Goal: Task Accomplishment & Management: Manage account settings

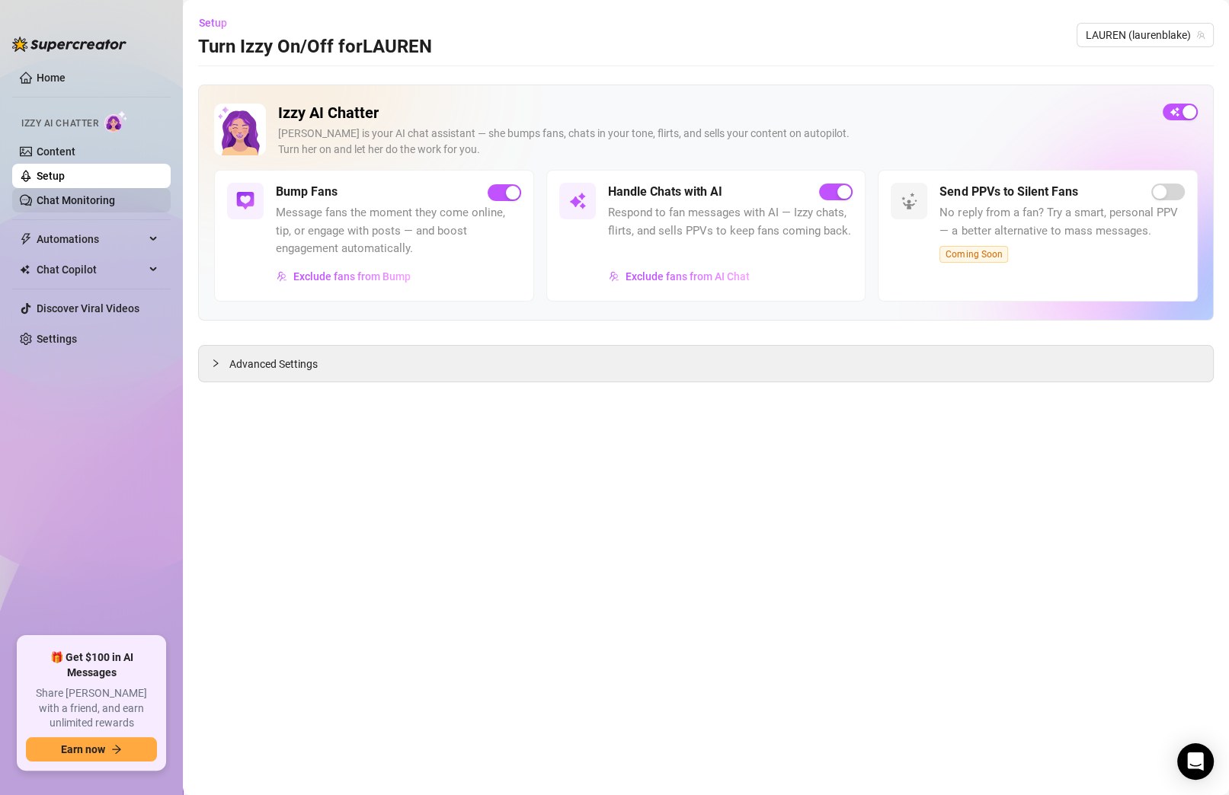
click at [91, 197] on link "Chat Monitoring" at bounding box center [76, 200] width 78 height 12
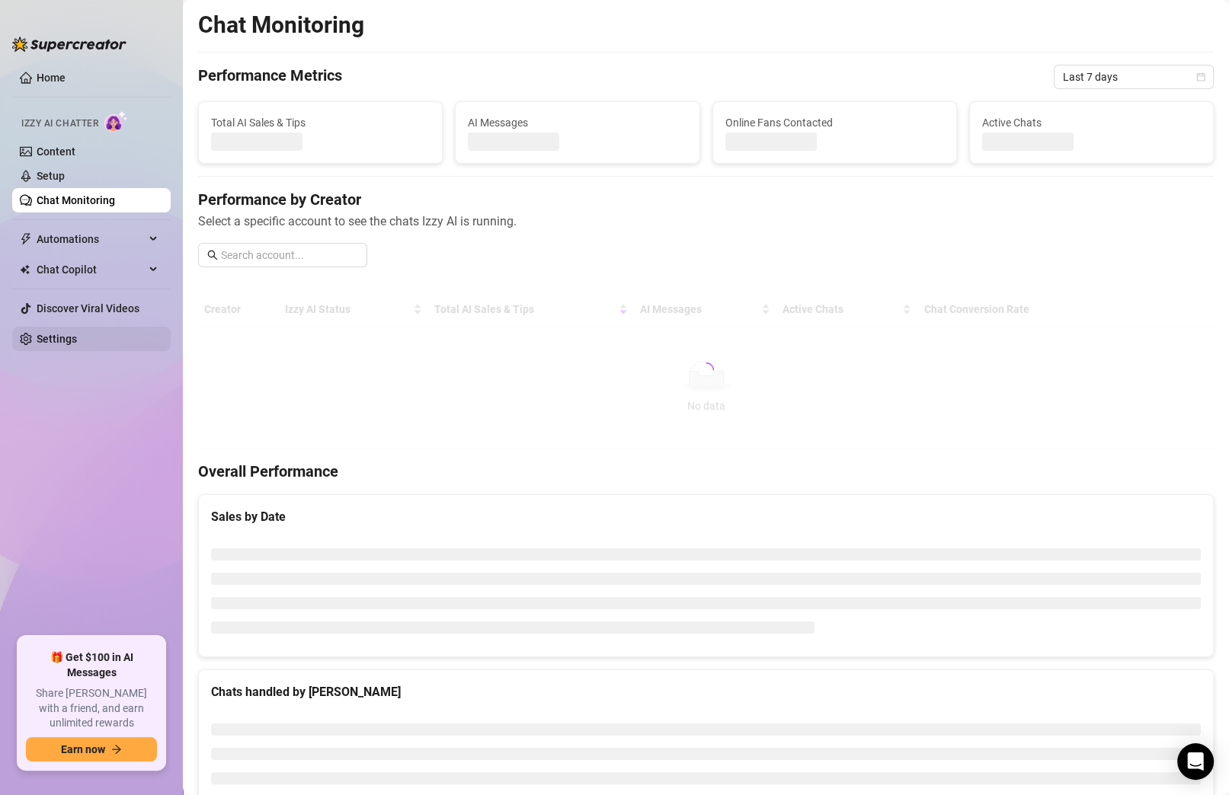
click at [75, 344] on link "Settings" at bounding box center [57, 339] width 40 height 12
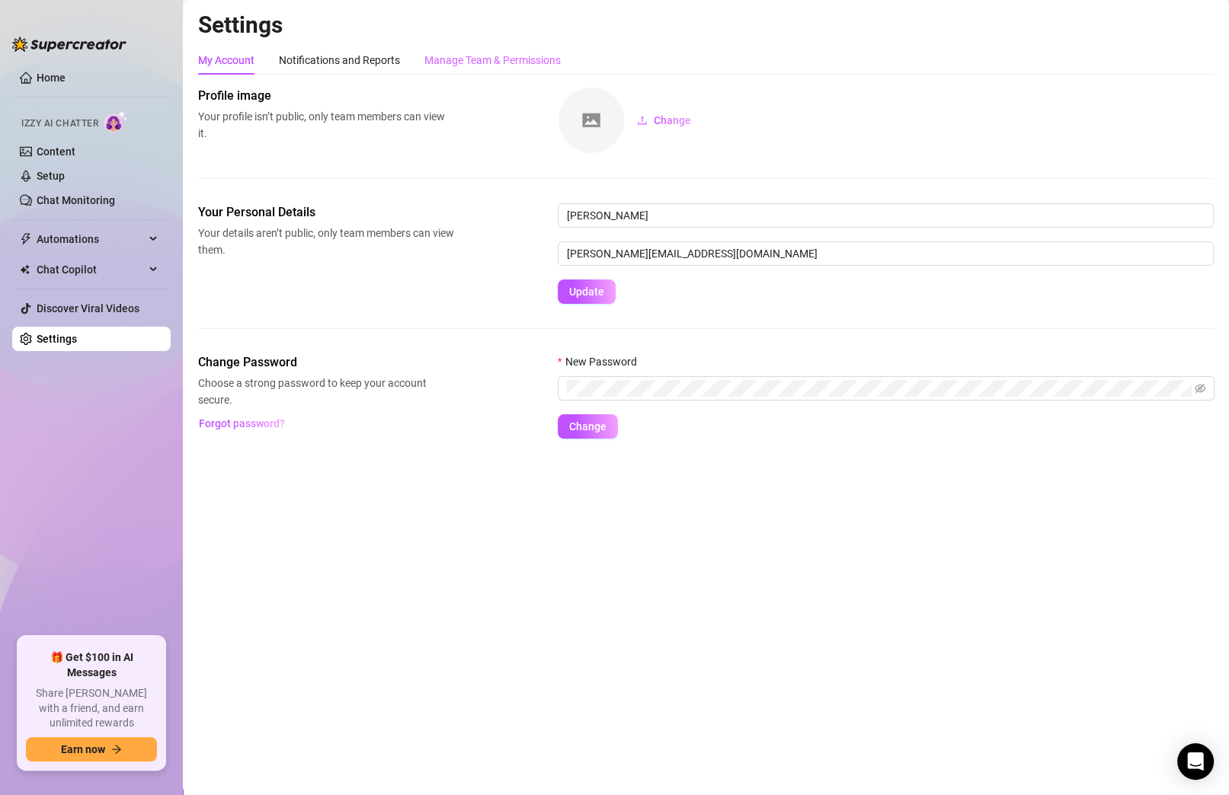
click at [478, 70] on div "Manage Team & Permissions" at bounding box center [492, 60] width 136 height 29
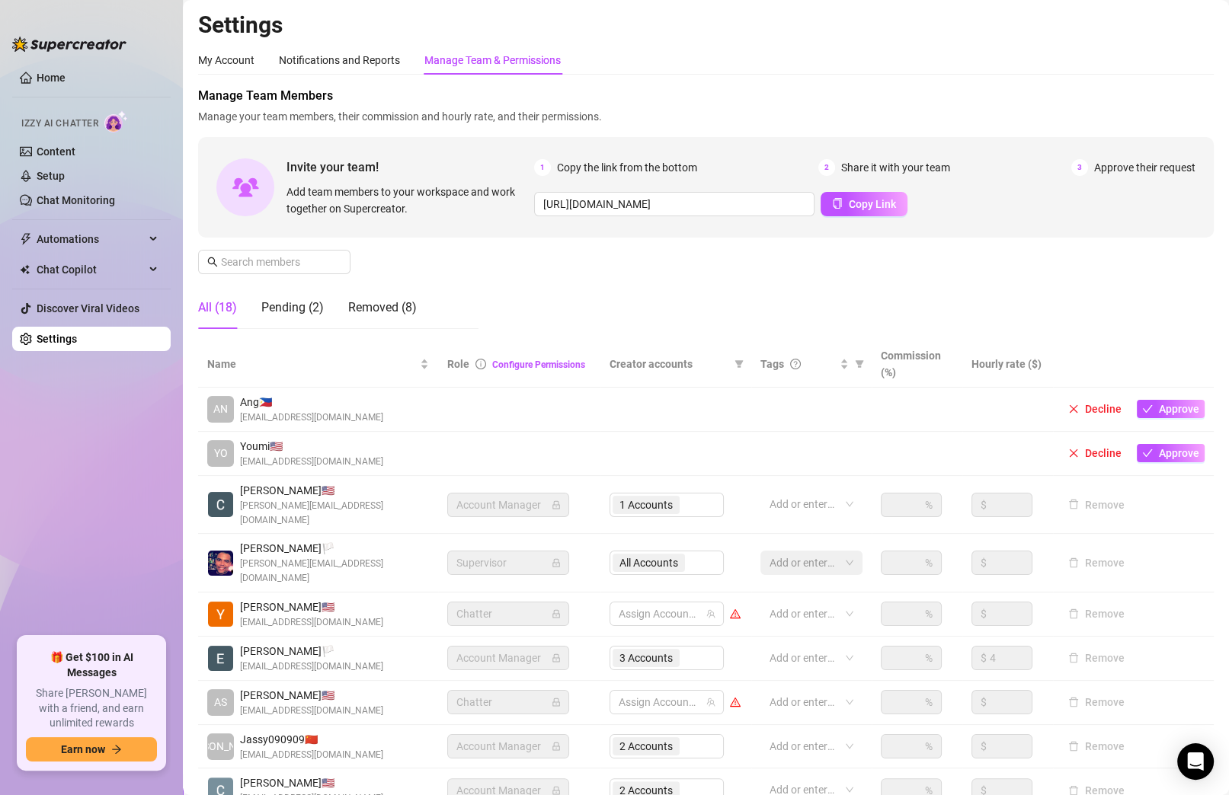
click at [325, 320] on div "All (18) Pending (2) Removed (8)" at bounding box center [307, 307] width 219 height 43
click at [314, 309] on div "Pending (2)" at bounding box center [292, 308] width 62 height 18
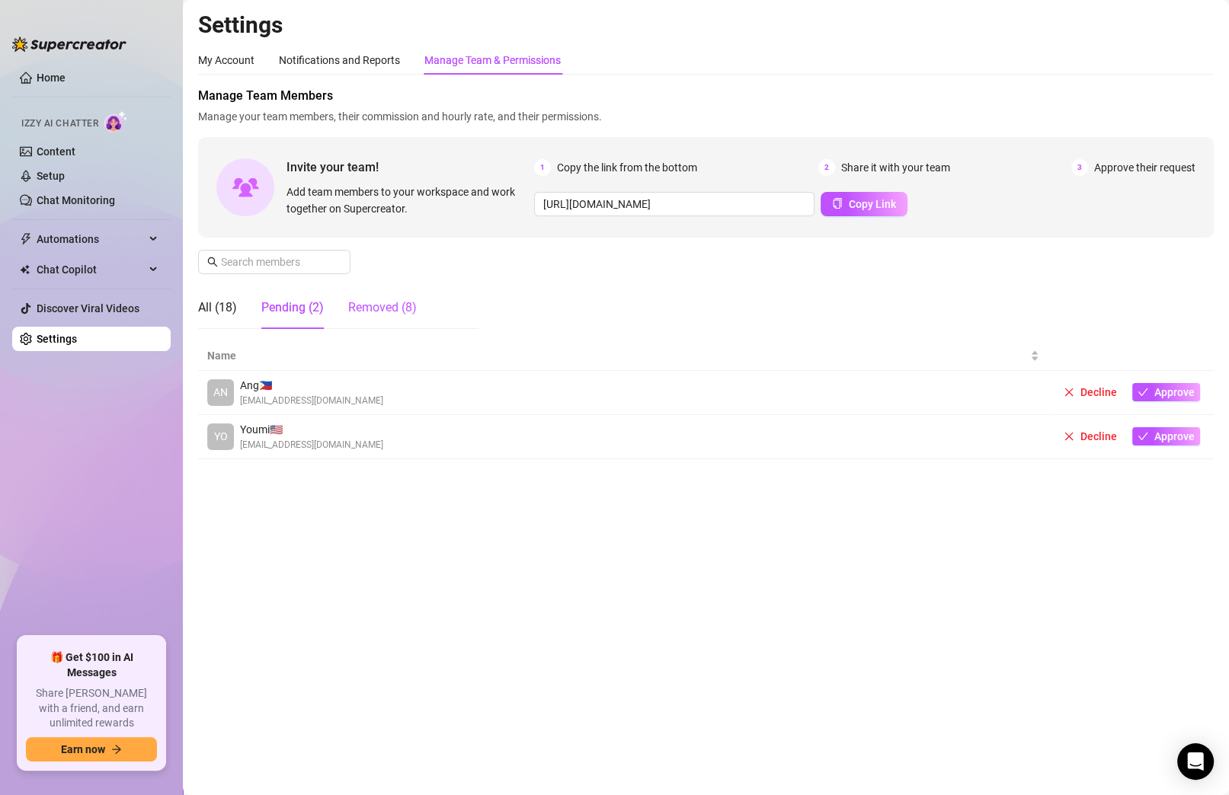
click at [385, 306] on div "Removed (8)" at bounding box center [382, 308] width 69 height 18
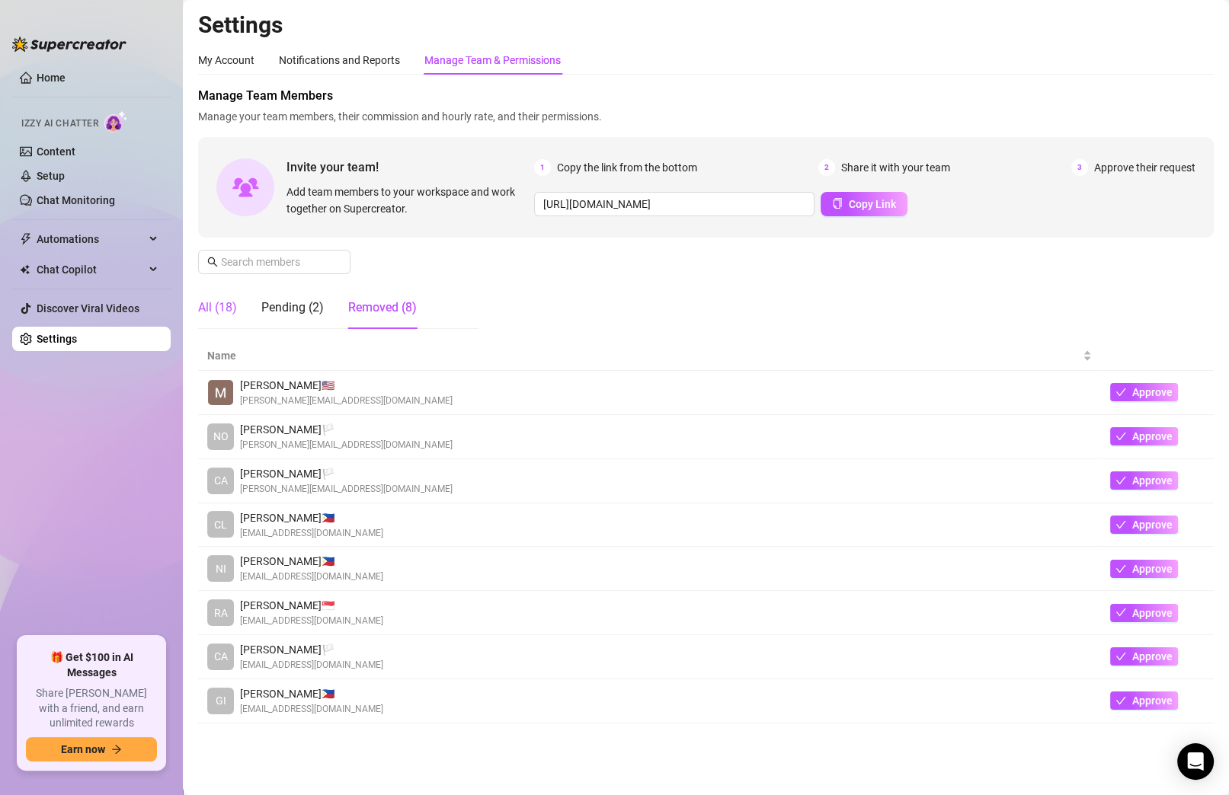
click at [228, 301] on div "All (18)" at bounding box center [217, 308] width 39 height 18
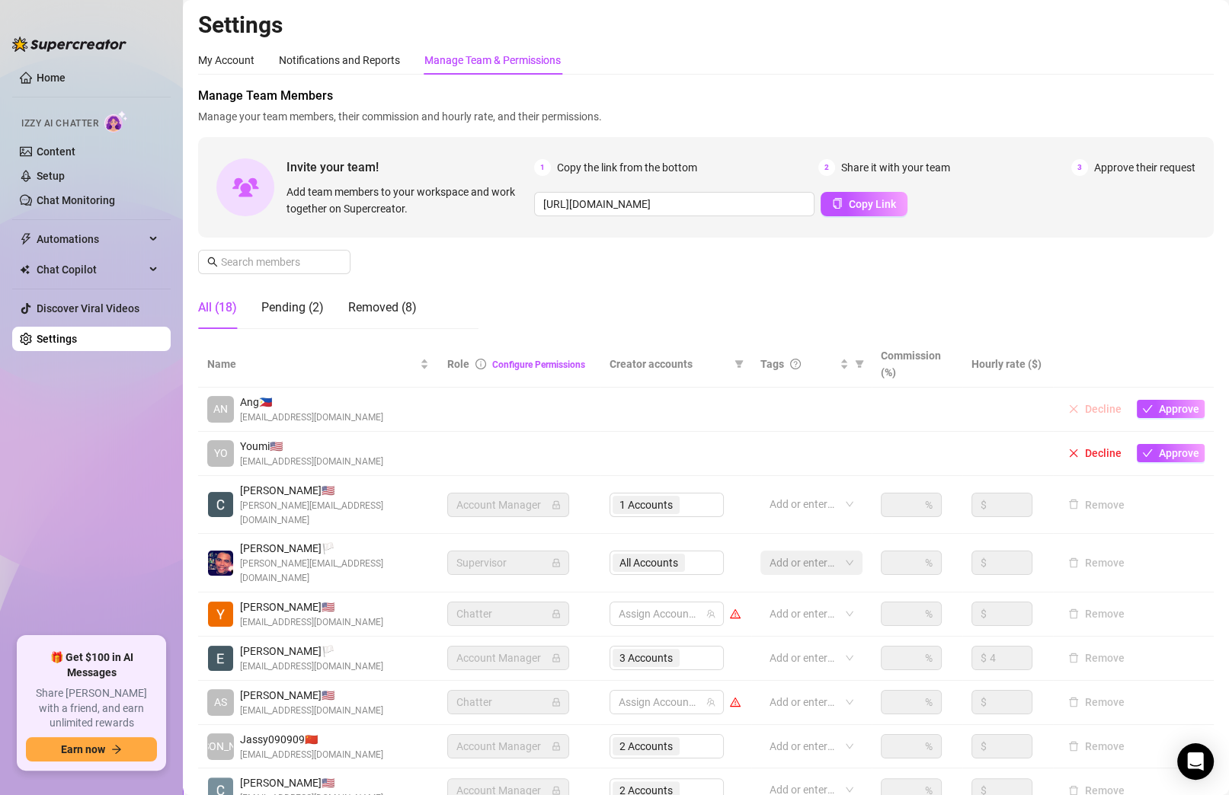
click at [1087, 412] on button "Decline" at bounding box center [1095, 409] width 66 height 18
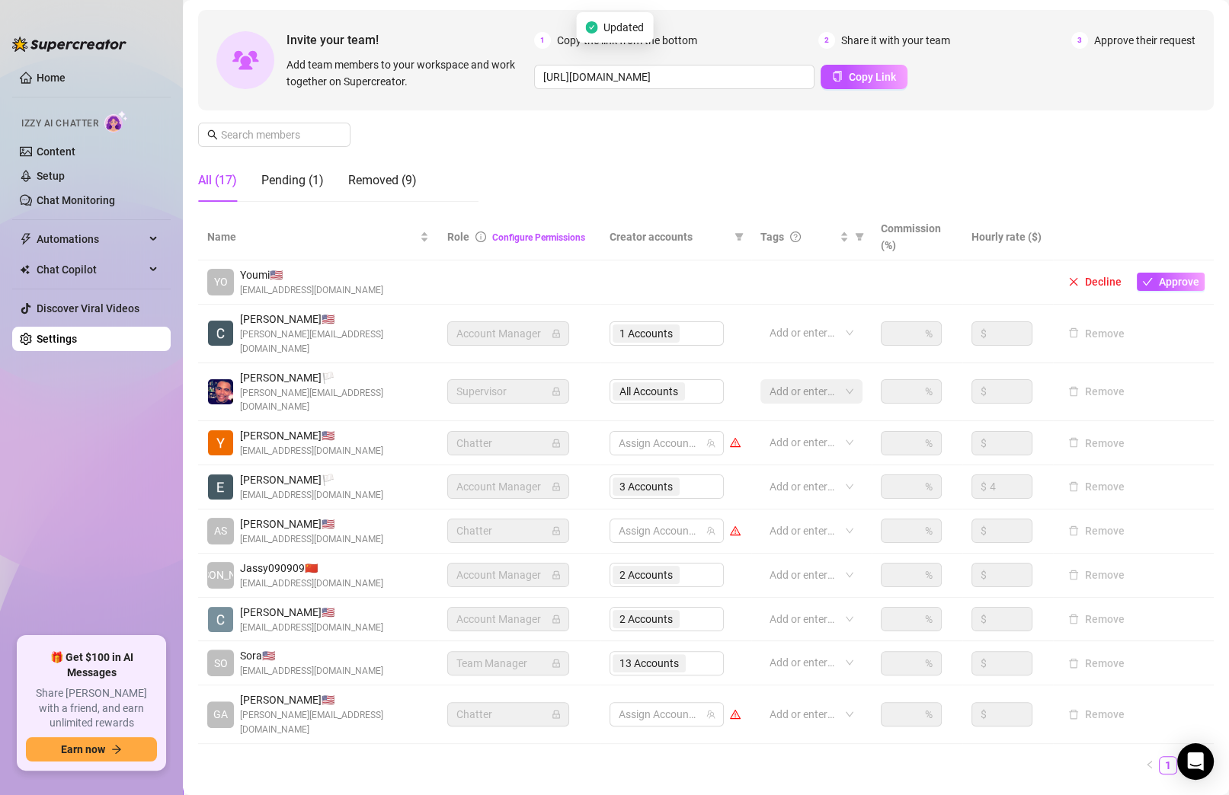
scroll to position [136, 0]
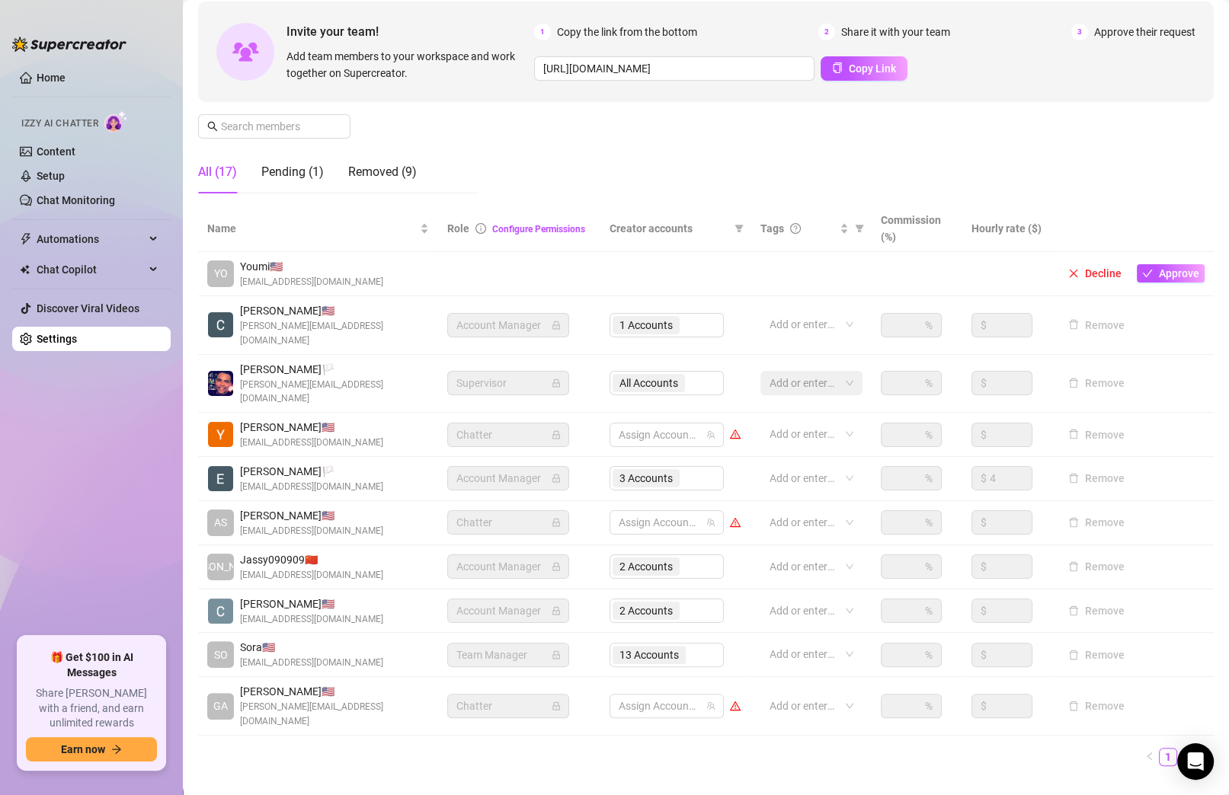
click at [302, 507] on span "[PERSON_NAME] 🇺🇸" at bounding box center [311, 515] width 143 height 17
click at [733, 701] on icon "warning" at bounding box center [735, 706] width 11 height 11
click at [541, 226] on link "Configure Permissions" at bounding box center [538, 229] width 93 height 11
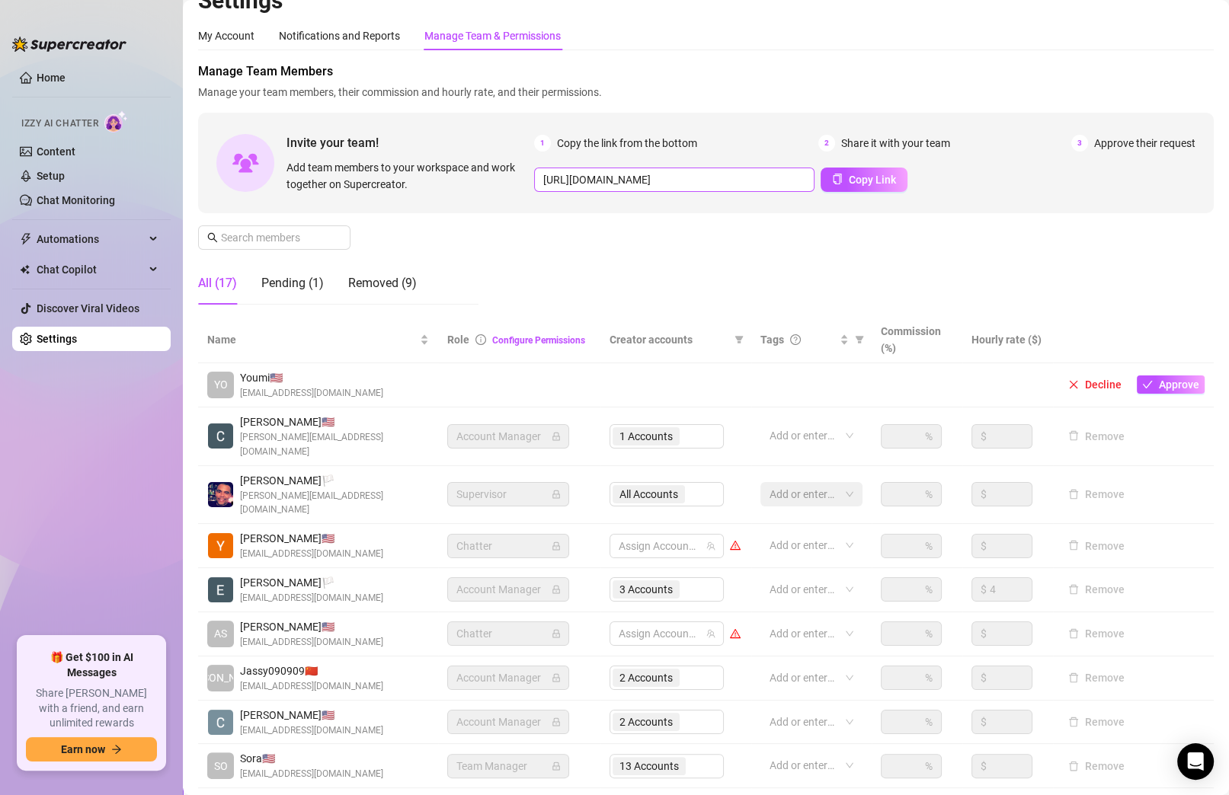
scroll to position [21, 0]
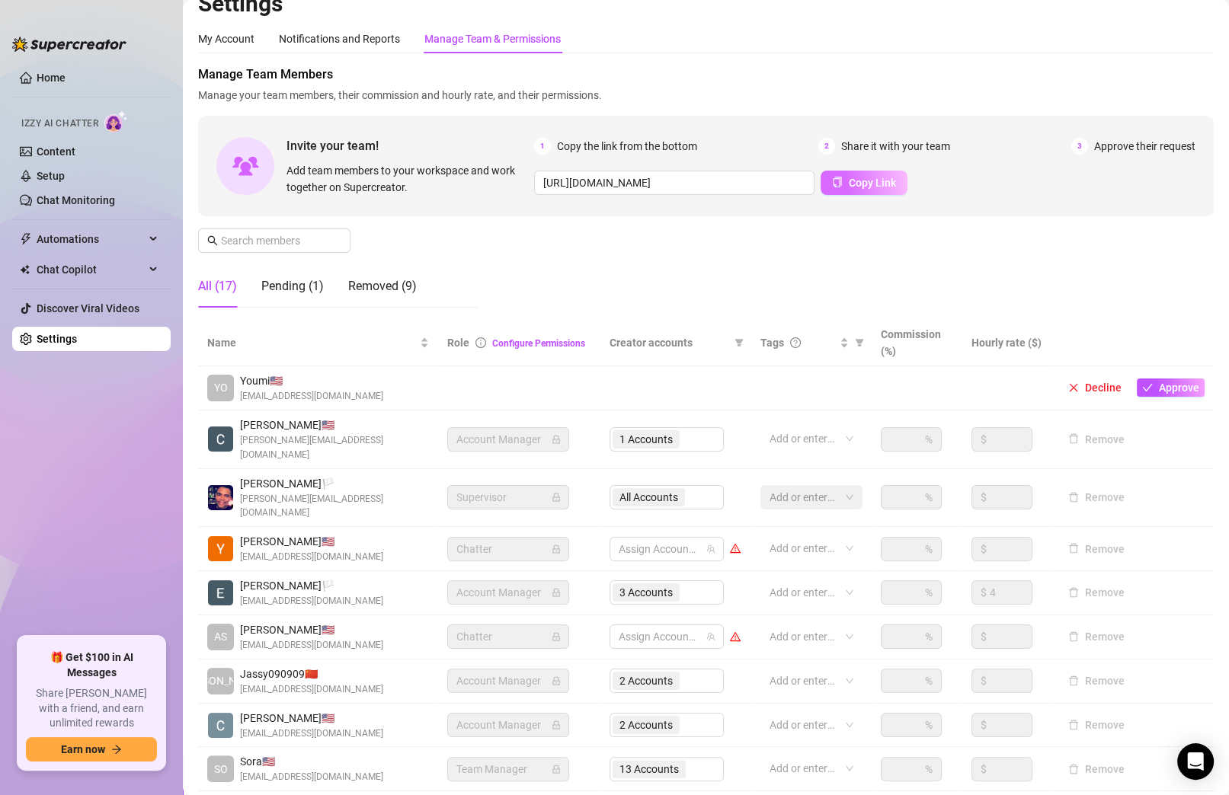
click at [840, 183] on button "Copy Link" at bounding box center [864, 183] width 87 height 24
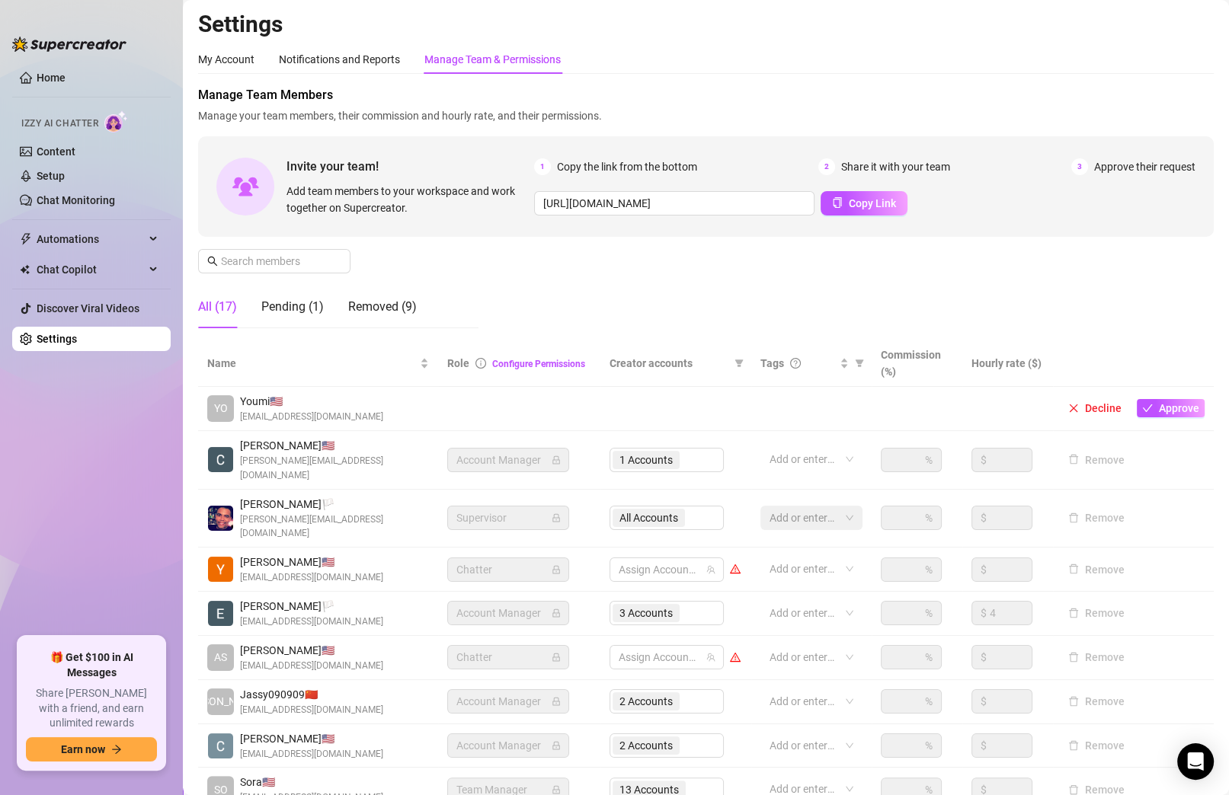
scroll to position [0, 0]
click at [95, 307] on link "Discover Viral Videos" at bounding box center [88, 308] width 103 height 12
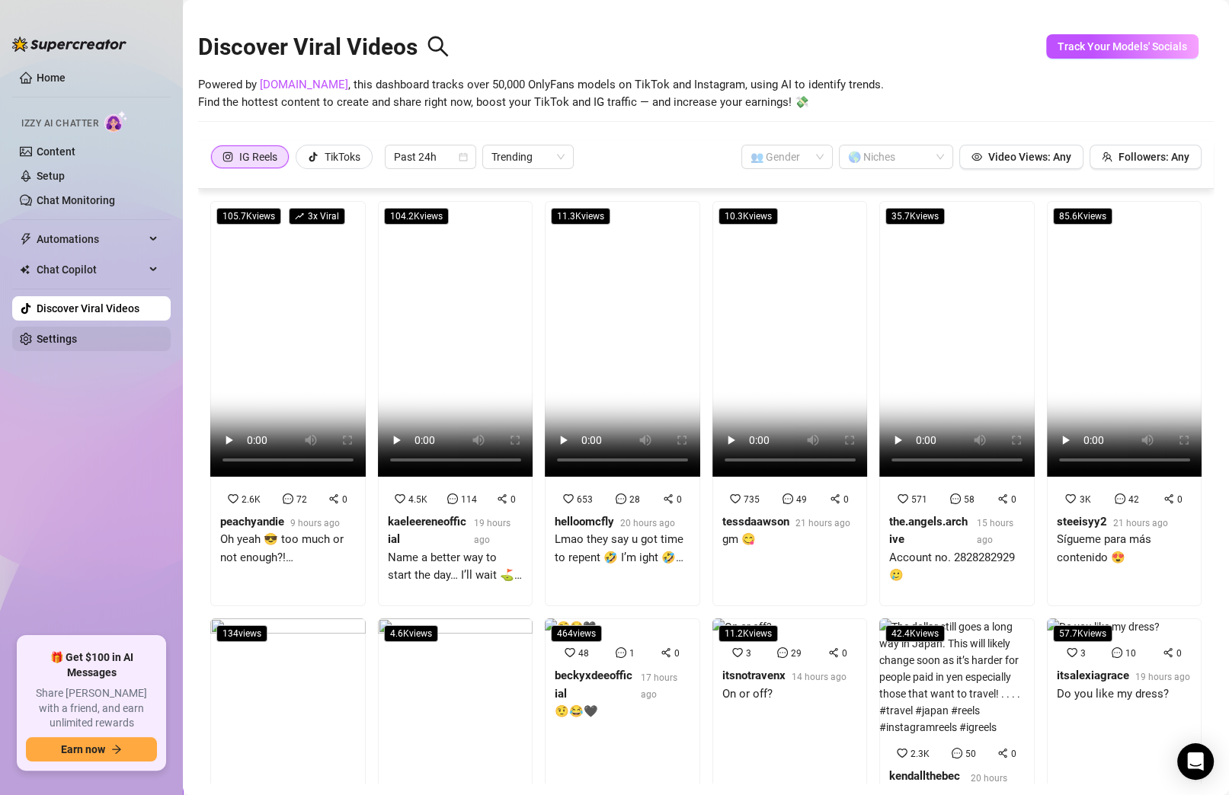
click at [71, 345] on link "Settings" at bounding box center [57, 339] width 40 height 12
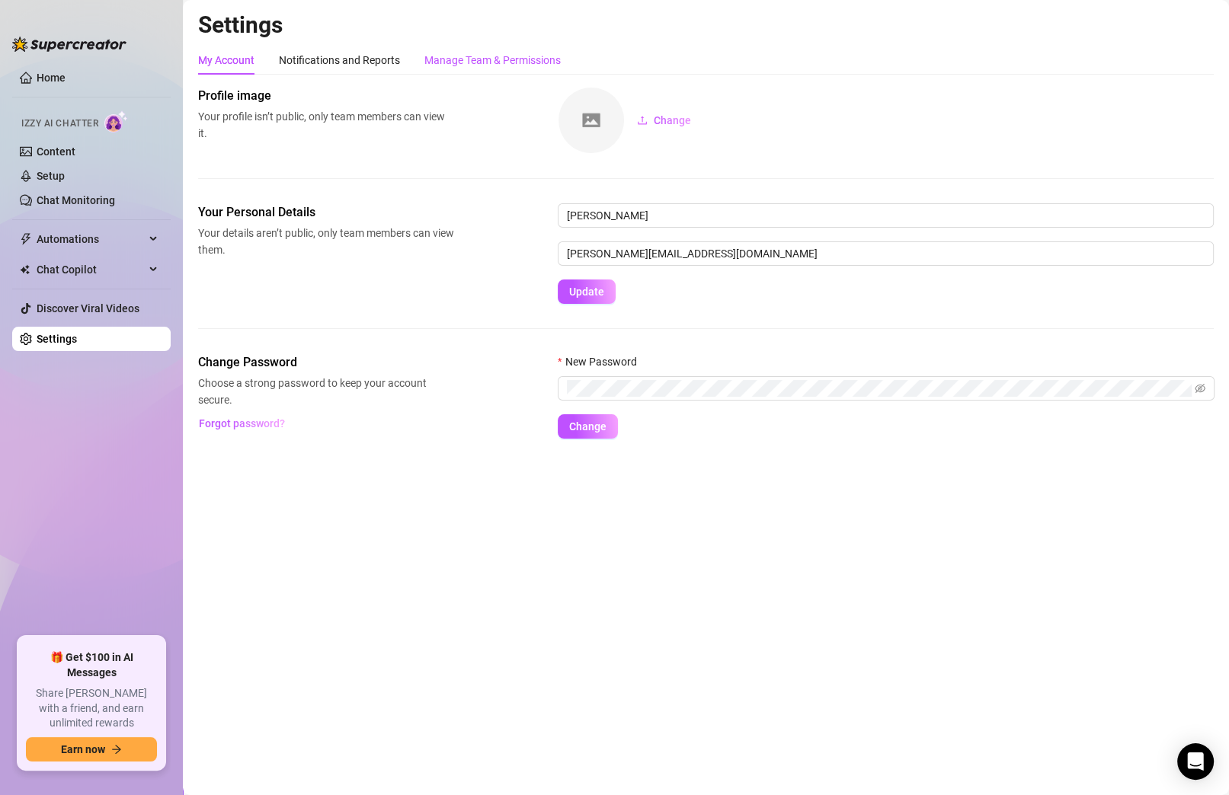
click at [476, 62] on div "Manage Team & Permissions" at bounding box center [492, 60] width 136 height 17
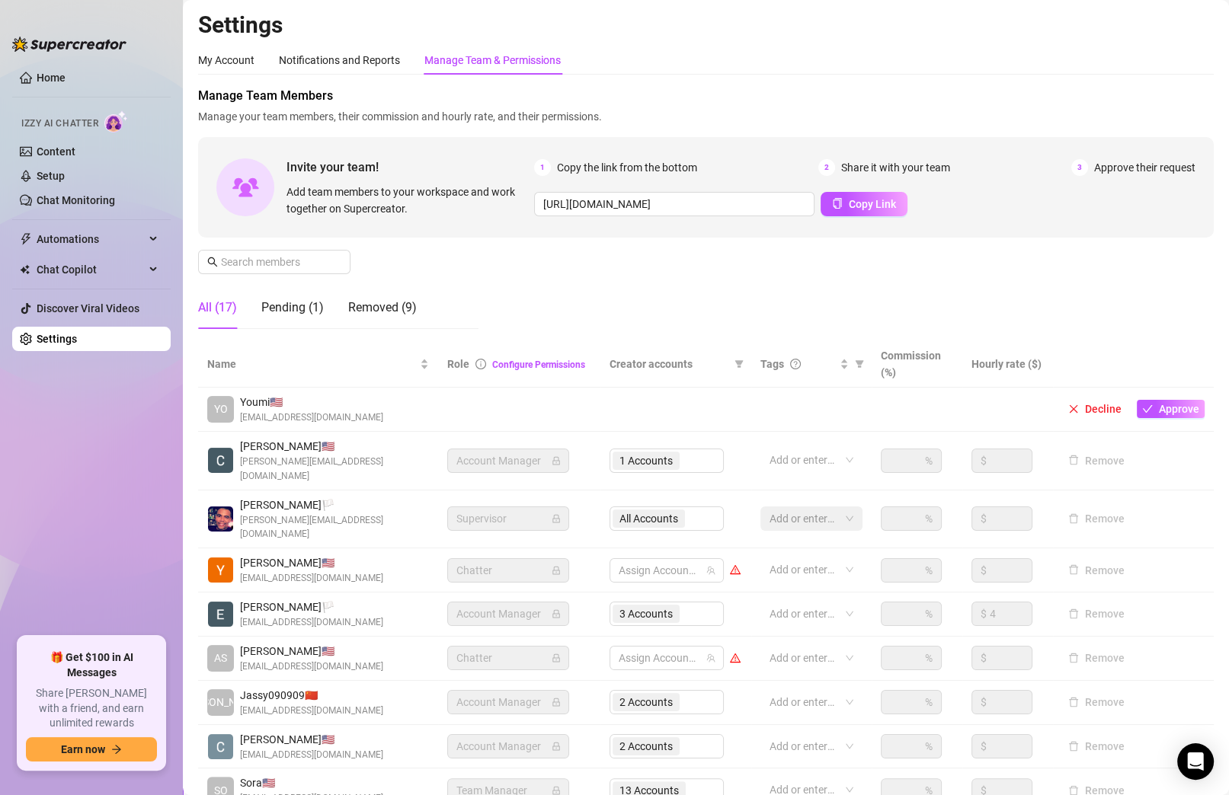
click at [329, 310] on div "All (17) Pending (1) Removed (9)" at bounding box center [307, 307] width 219 height 43
click at [311, 309] on div "Pending (1)" at bounding box center [292, 308] width 62 height 18
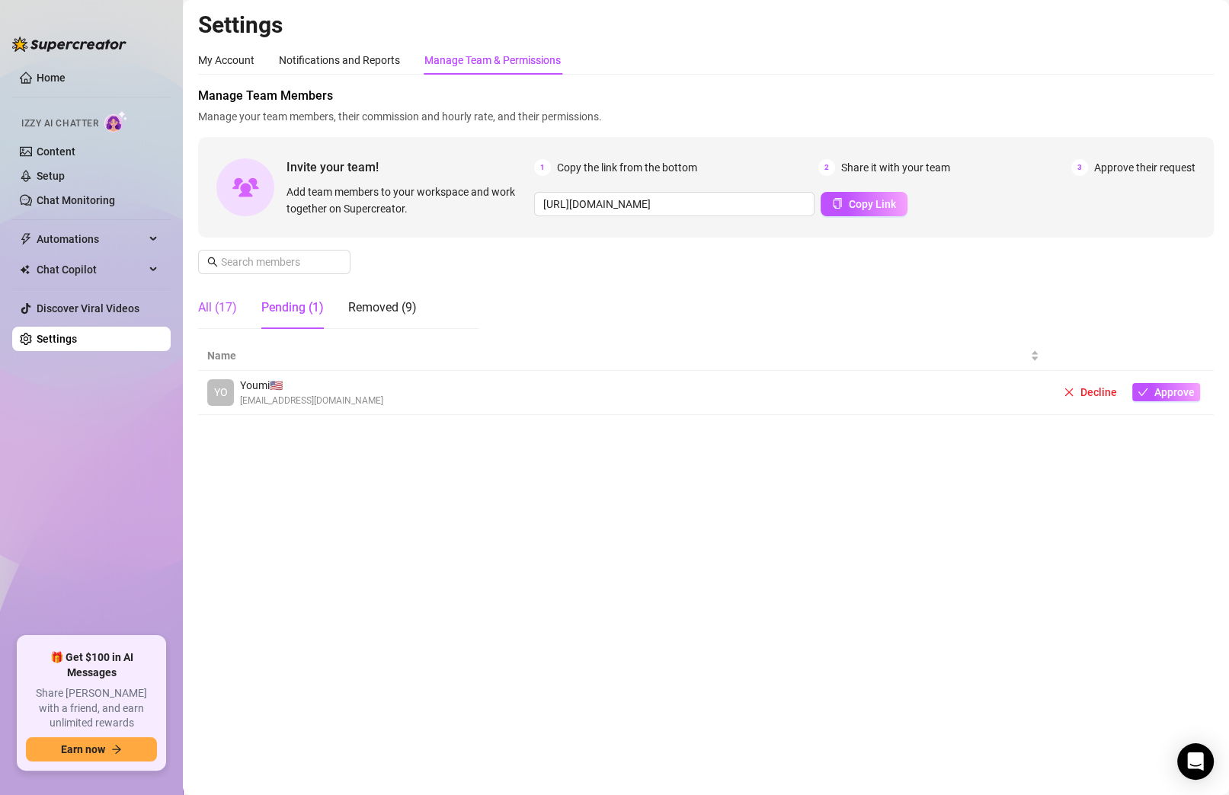
click at [216, 311] on div "All (17)" at bounding box center [217, 308] width 39 height 18
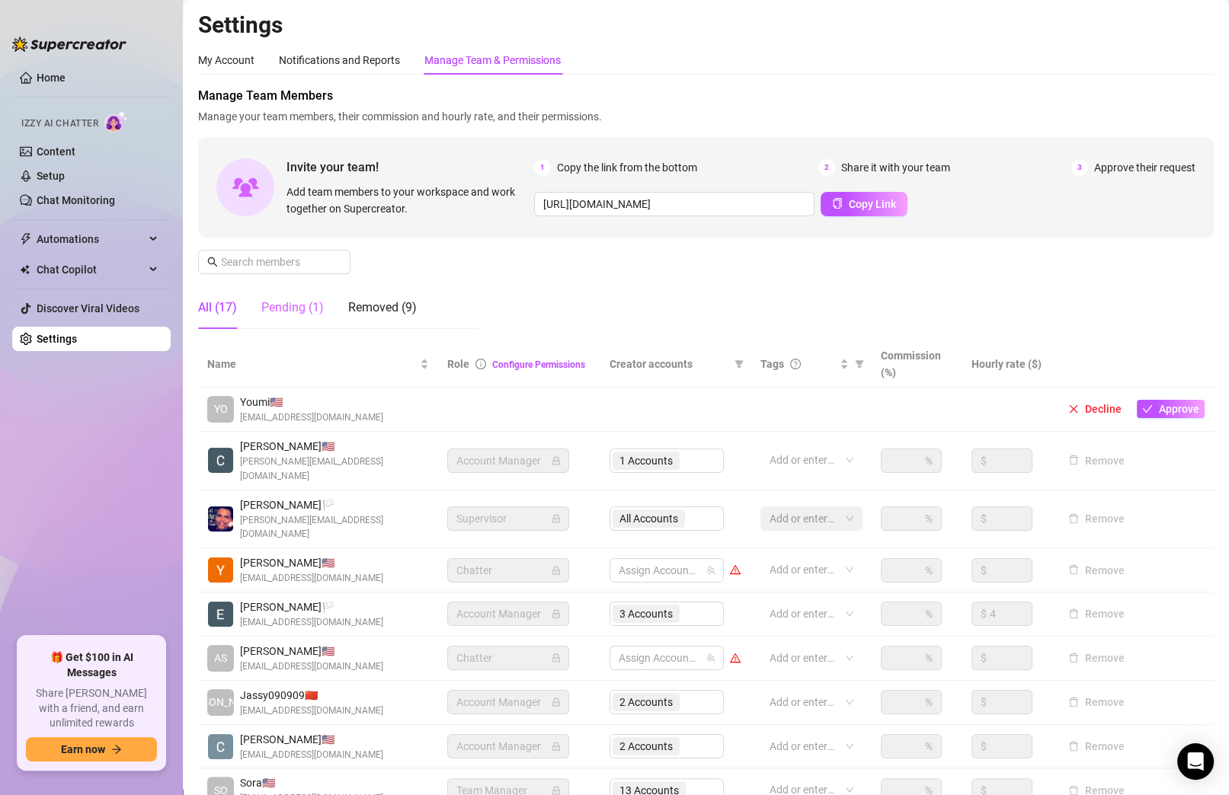
click at [279, 289] on div "Pending (1)" at bounding box center [292, 307] width 62 height 43
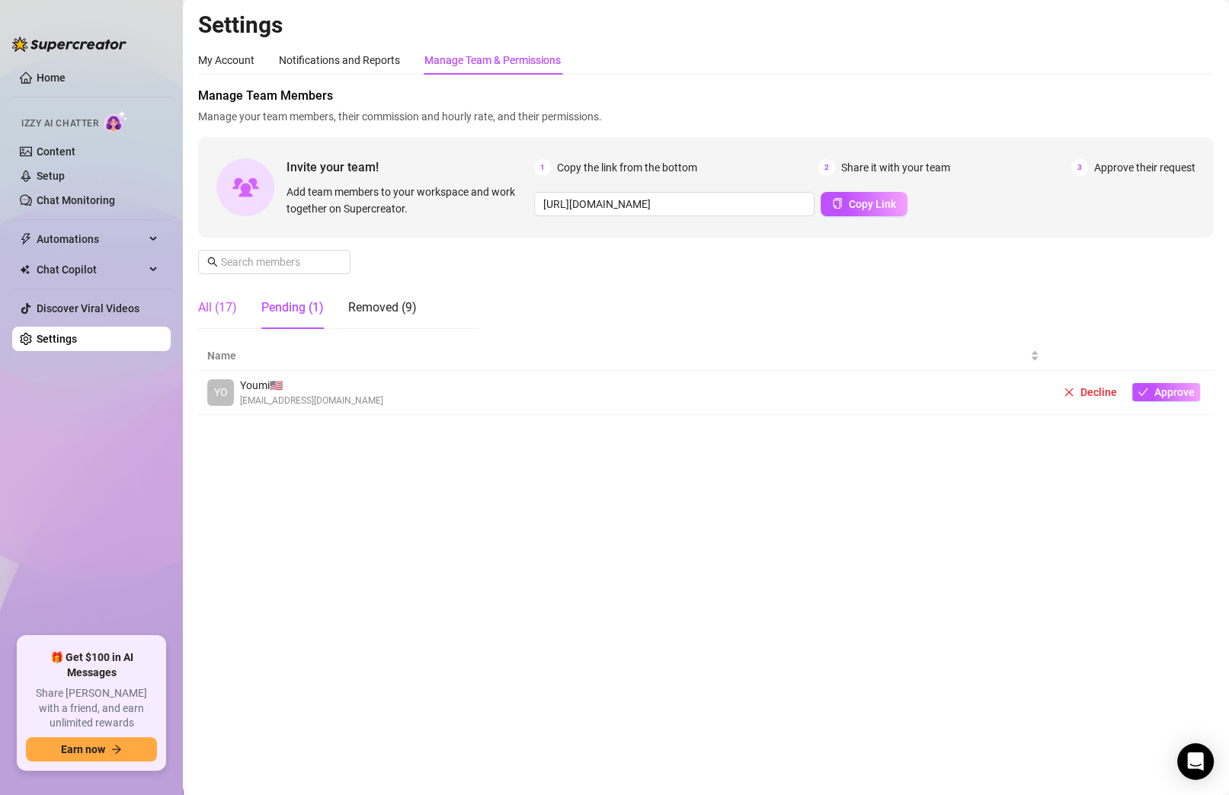
click at [234, 312] on div "All (17)" at bounding box center [217, 308] width 39 height 18
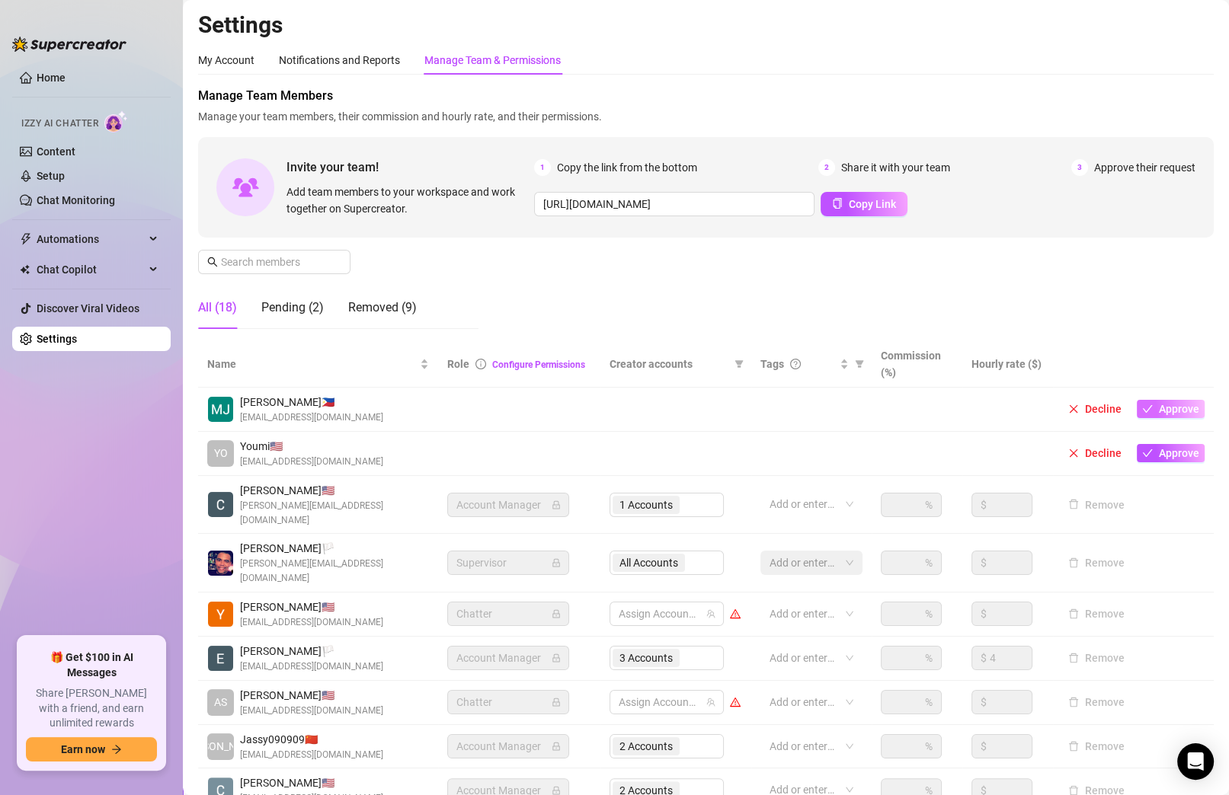
click at [1170, 405] on span "Approve" at bounding box center [1179, 409] width 40 height 12
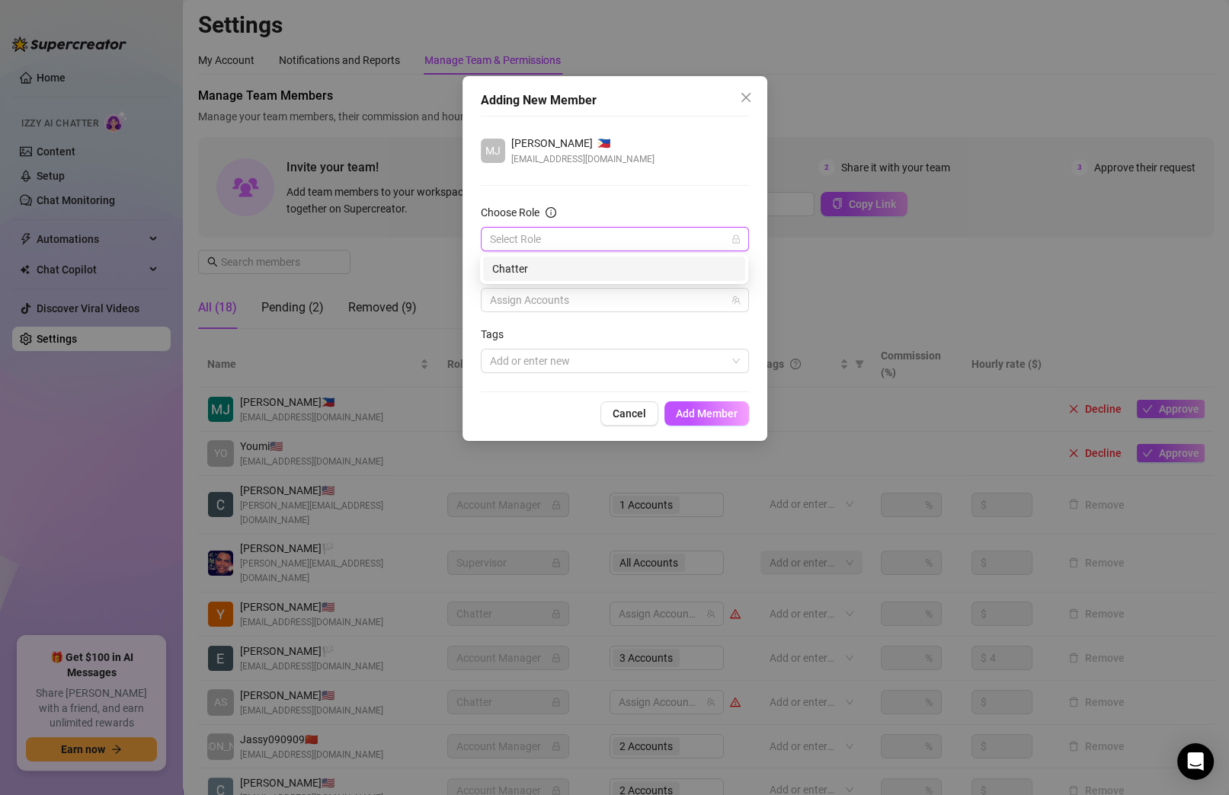
click at [623, 239] on input "Choose Role" at bounding box center [608, 239] width 236 height 23
click at [607, 260] on div "Chatter" at bounding box center [614, 269] width 262 height 24
click at [608, 290] on div at bounding box center [607, 300] width 246 height 21
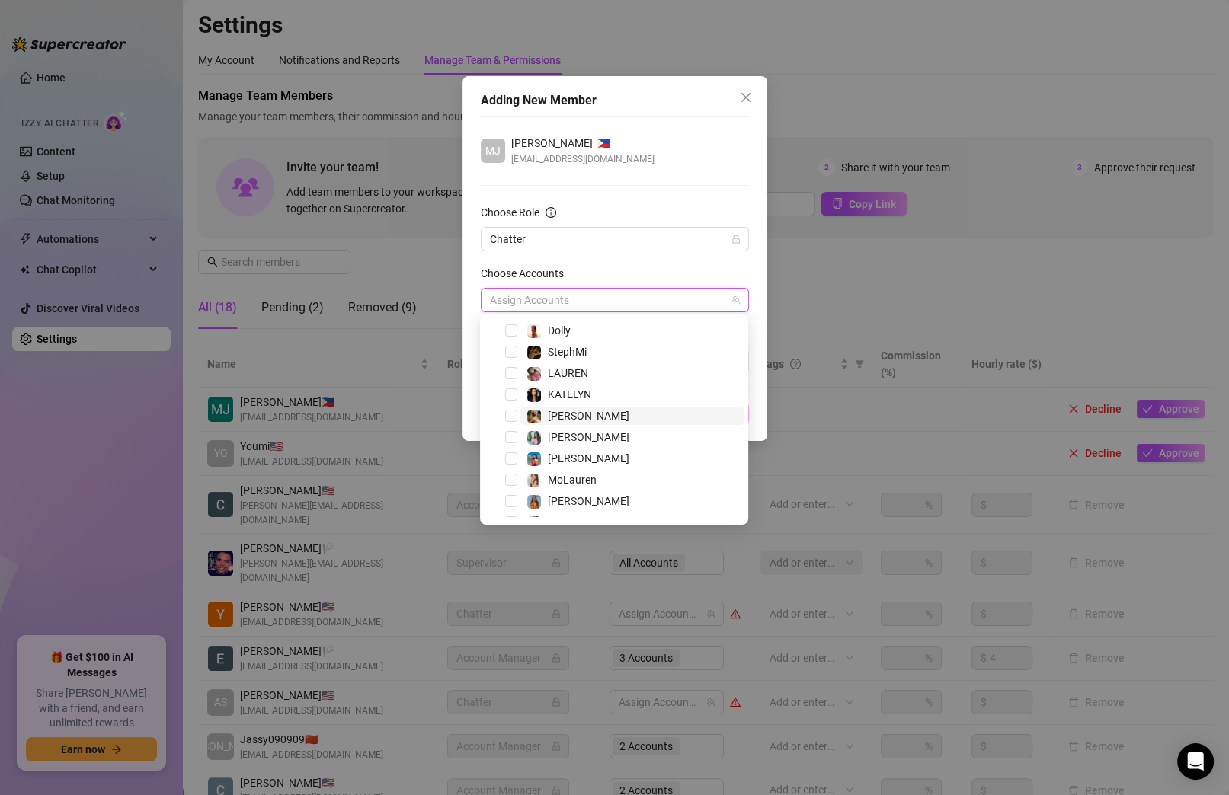
scroll to position [124, 0]
click at [577, 457] on span "MoLauren" at bounding box center [572, 463] width 49 height 12
click at [610, 194] on div "[PERSON_NAME] 🇵🇭 [EMAIL_ADDRESS][DOMAIN_NAME] Choose Role Chatter Choose Accoun…" at bounding box center [615, 254] width 268 height 277
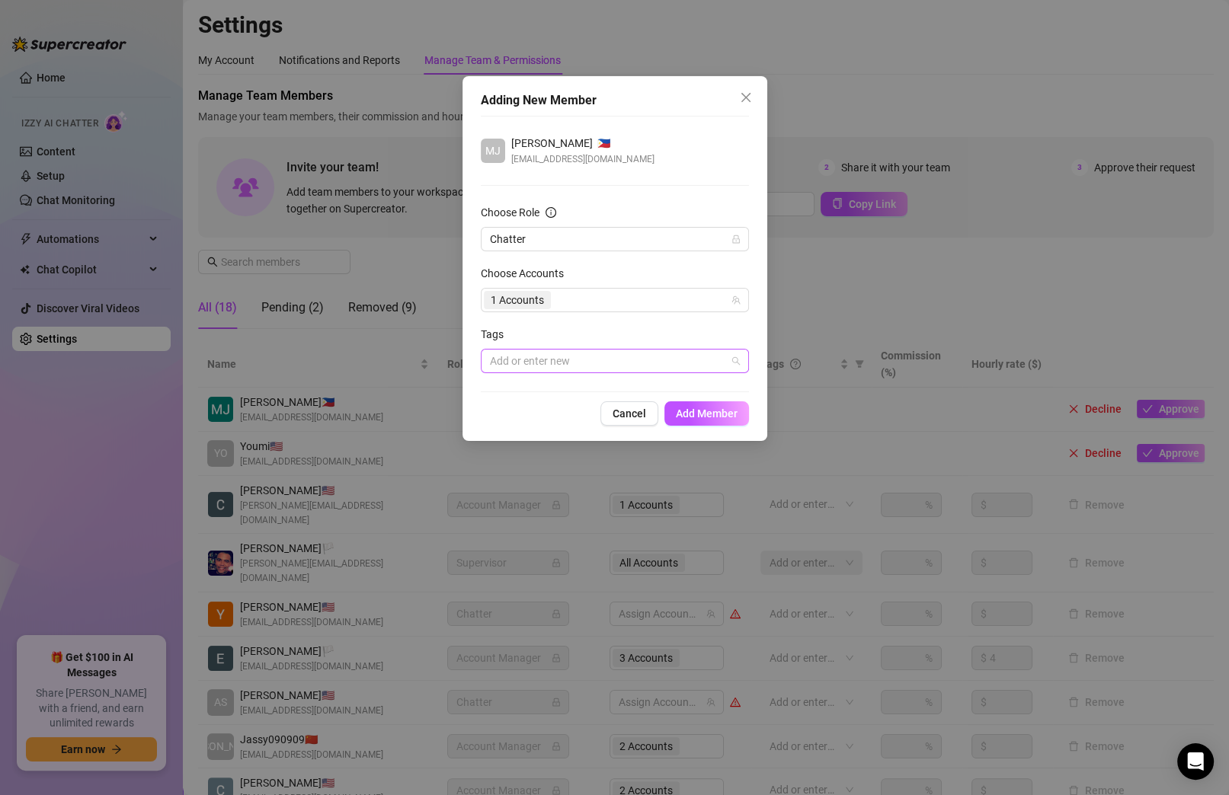
click at [635, 365] on div at bounding box center [607, 360] width 246 height 21
click at [654, 198] on div "[PERSON_NAME] 🇵🇭 [EMAIL_ADDRESS][DOMAIN_NAME] Choose Role Chatter Choose Accoun…" at bounding box center [615, 254] width 268 height 277
click at [721, 417] on span "Add Member" at bounding box center [707, 414] width 62 height 12
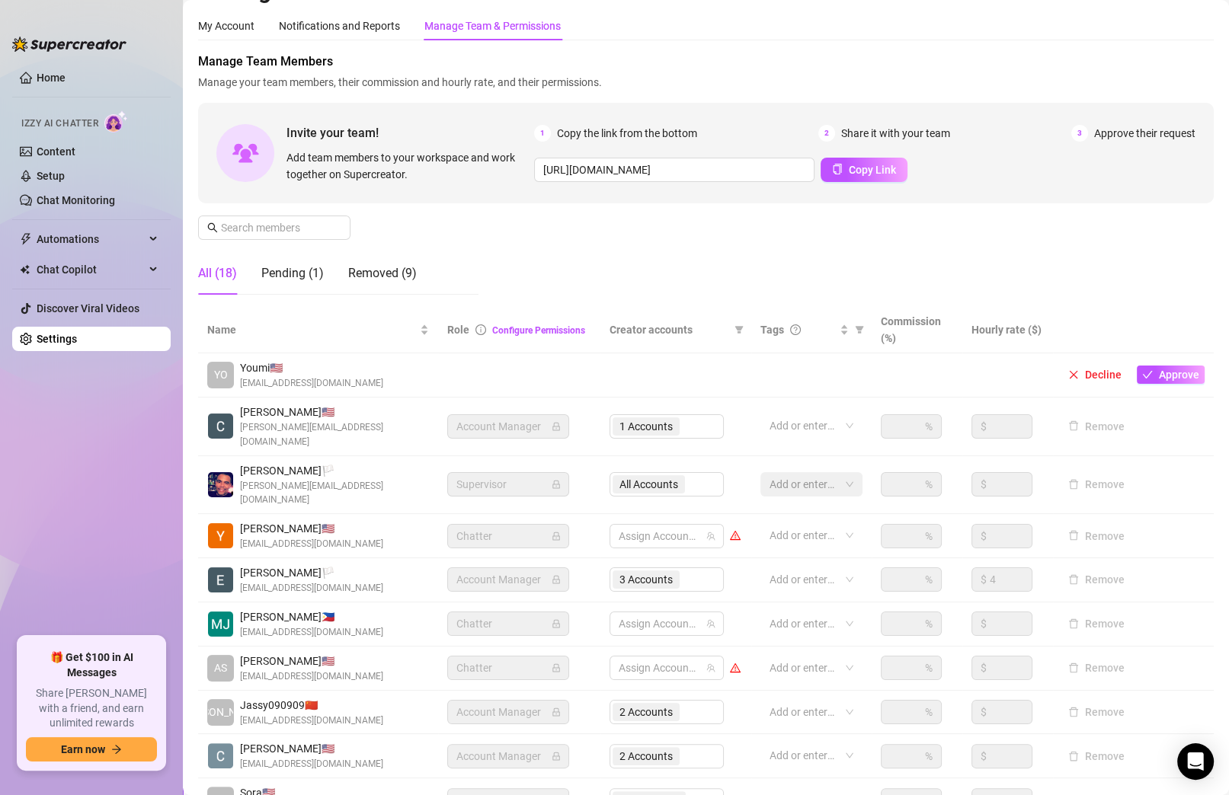
scroll to position [136, 0]
